Goal: Information Seeking & Learning: Check status

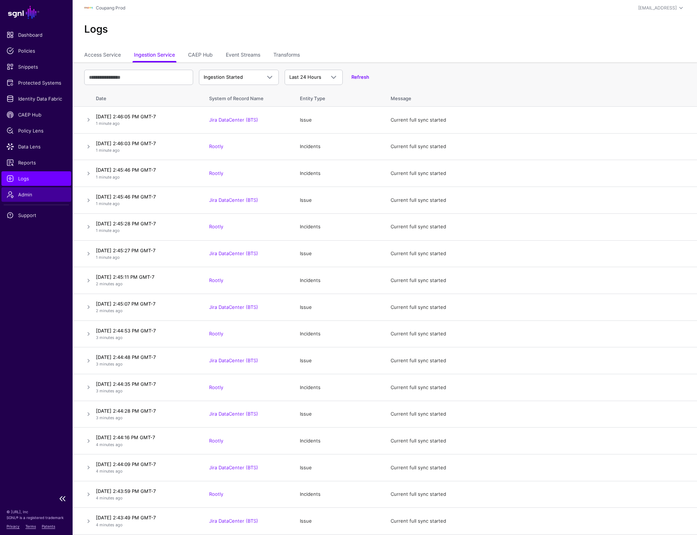
click at [26, 195] on span "Admin" at bounding box center [37, 194] width 60 height 7
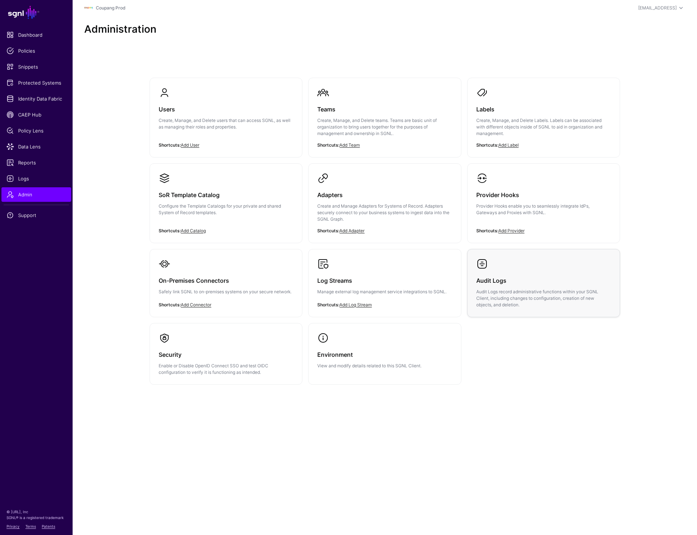
click at [513, 267] on link "Audit Logs Audit Logs record administrative functions within your SGNL Client, …" at bounding box center [544, 283] width 152 height 68
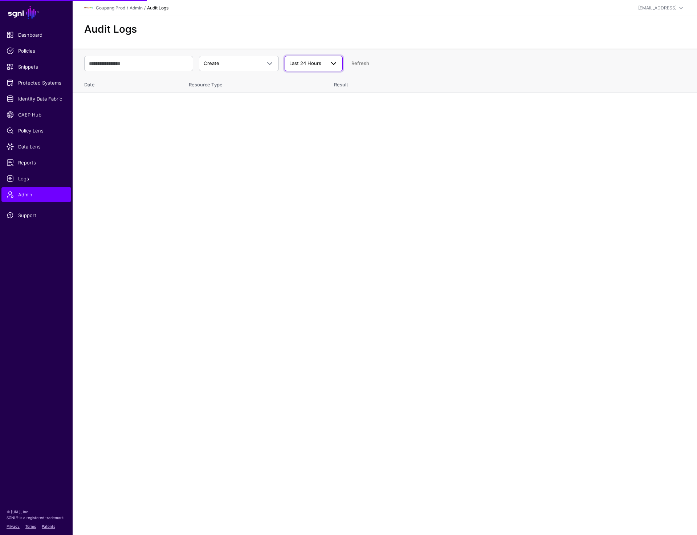
click at [332, 66] on span at bounding box center [333, 63] width 9 height 9
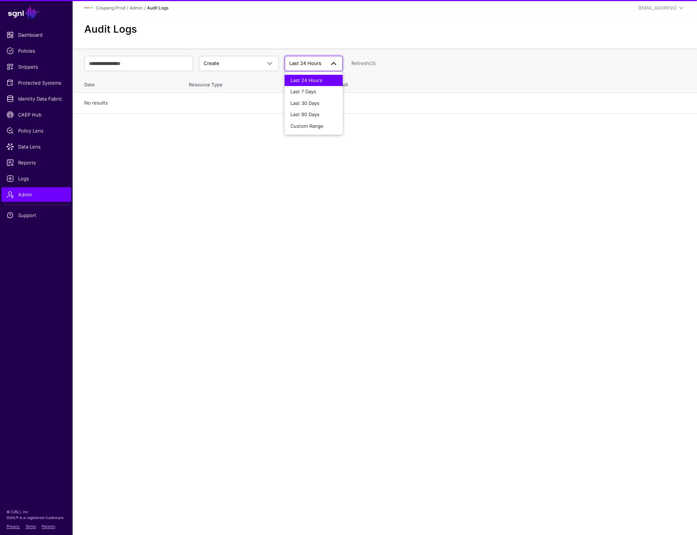
click at [321, 85] on button "Last 24 Hours" at bounding box center [314, 81] width 58 height 12
click at [318, 62] on span "Last 24 Hours" at bounding box center [305, 63] width 32 height 6
click at [313, 93] on span "Last 7 Days" at bounding box center [303, 92] width 26 height 6
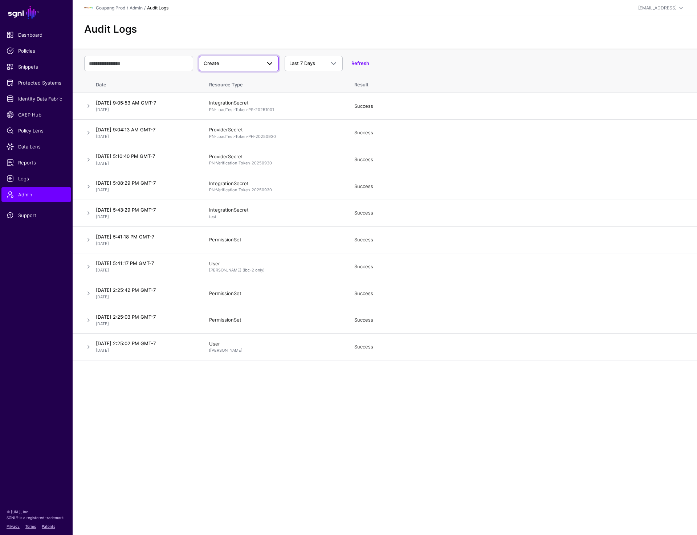
click at [220, 67] on span "Create" at bounding box center [239, 63] width 70 height 9
click at [219, 92] on span "Update" at bounding box center [213, 92] width 17 height 6
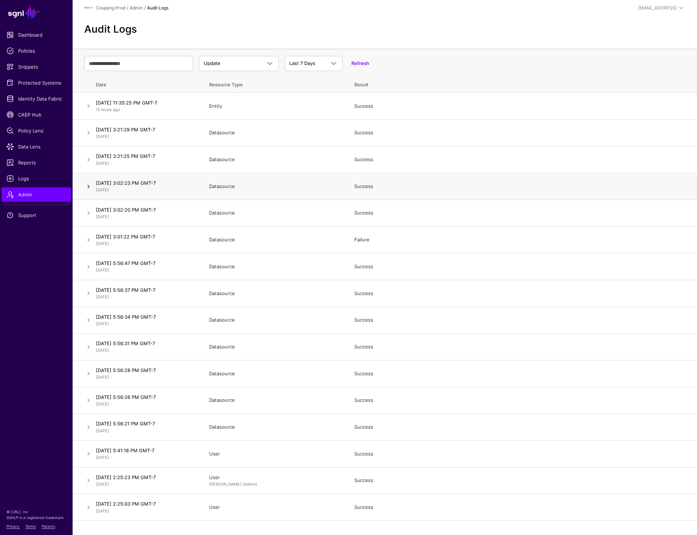
click at [86, 187] on link at bounding box center [88, 186] width 9 height 9
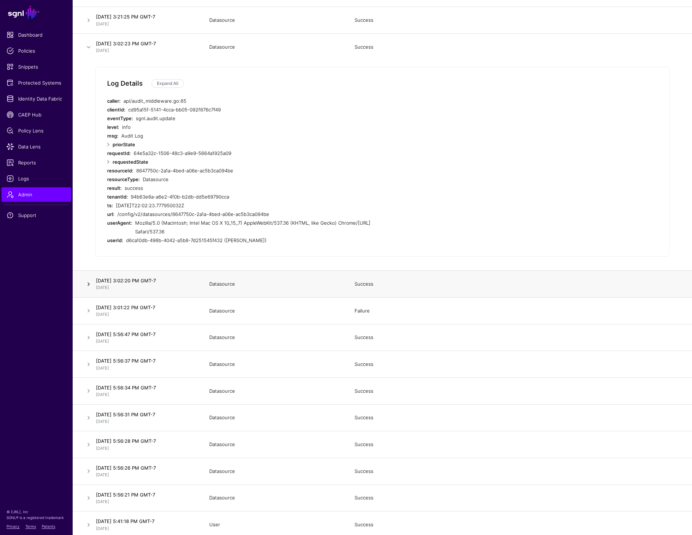
scroll to position [143, 0]
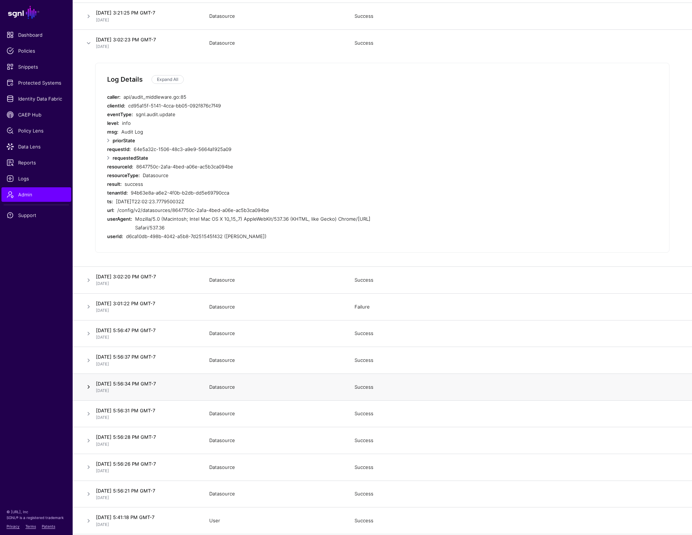
click at [86, 384] on link at bounding box center [88, 387] width 9 height 9
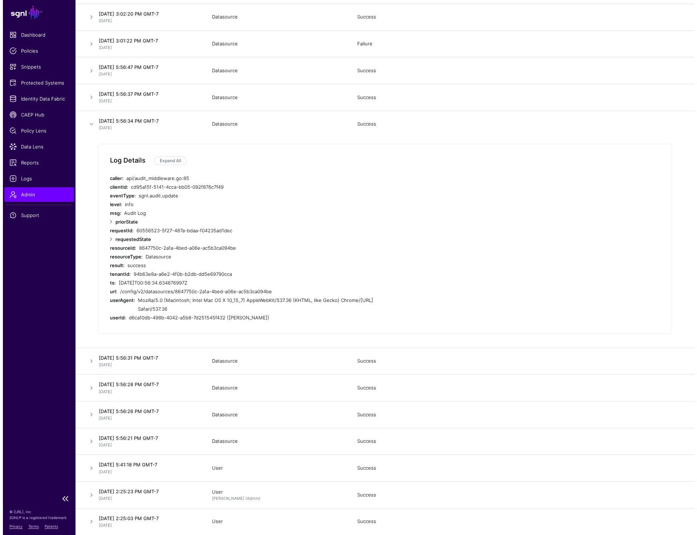
scroll to position [0, 0]
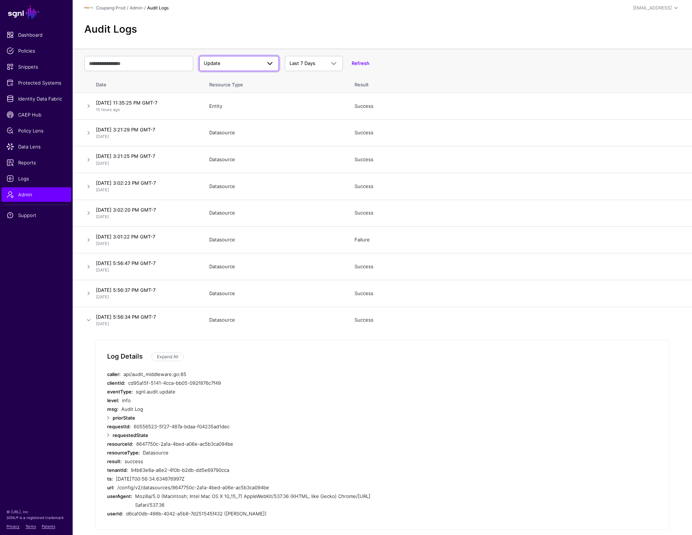
click at [228, 58] on link "Update" at bounding box center [239, 63] width 80 height 15
click at [220, 92] on span "Update" at bounding box center [213, 92] width 17 height 6
click at [220, 92] on th "Resource Type" at bounding box center [274, 83] width 145 height 19
click at [326, 62] on span at bounding box center [331, 63] width 13 height 9
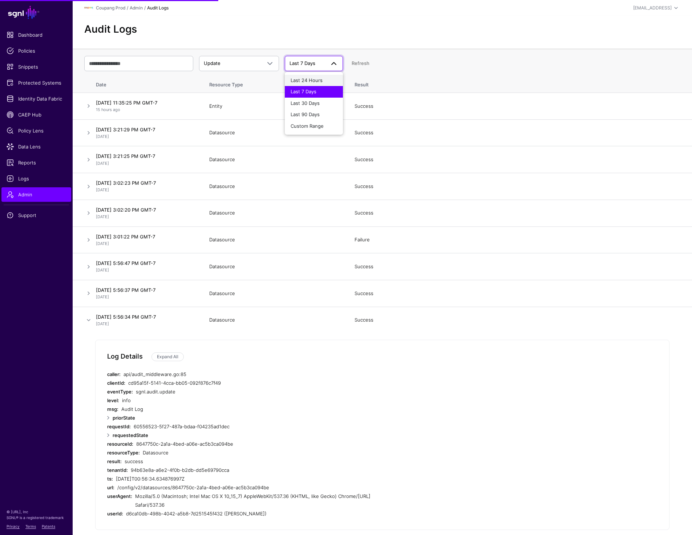
click at [319, 83] on span "Last 24 Hours" at bounding box center [306, 80] width 32 height 6
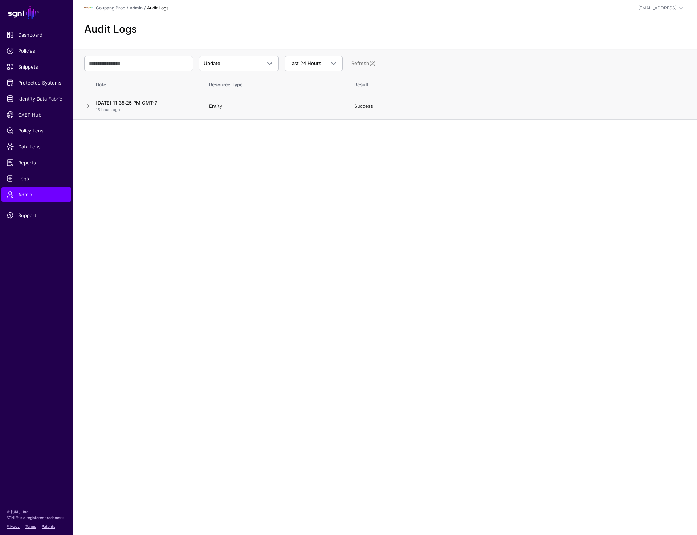
click at [87, 106] on link at bounding box center [88, 106] width 9 height 9
